Goal: Find specific page/section: Find specific page/section

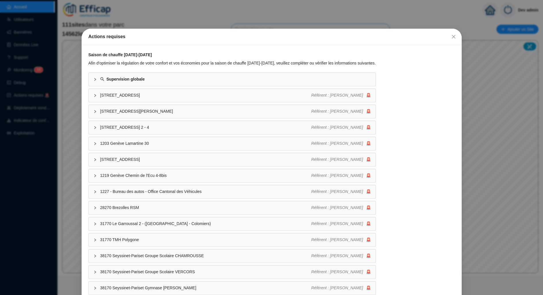
click at [46, 119] on div "Actions requises Saison de chauffe [DATE]-[DATE] Afin d'optimiser la régulation…" at bounding box center [271, 147] width 543 height 295
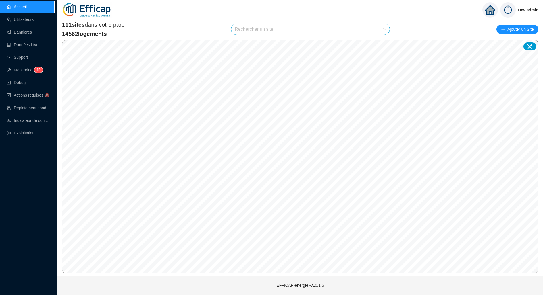
click at [327, 27] on input "search" at bounding box center [308, 29] width 146 height 11
type input "oran"
click at [377, 44] on icon at bounding box center [378, 43] width 4 height 4
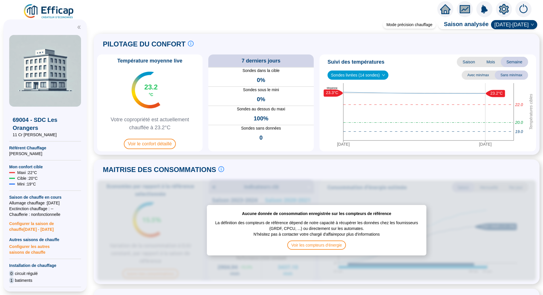
click at [500, 11] on icon "setting" at bounding box center [504, 8] width 10 height 9
